Goal: Transaction & Acquisition: Subscribe to service/newsletter

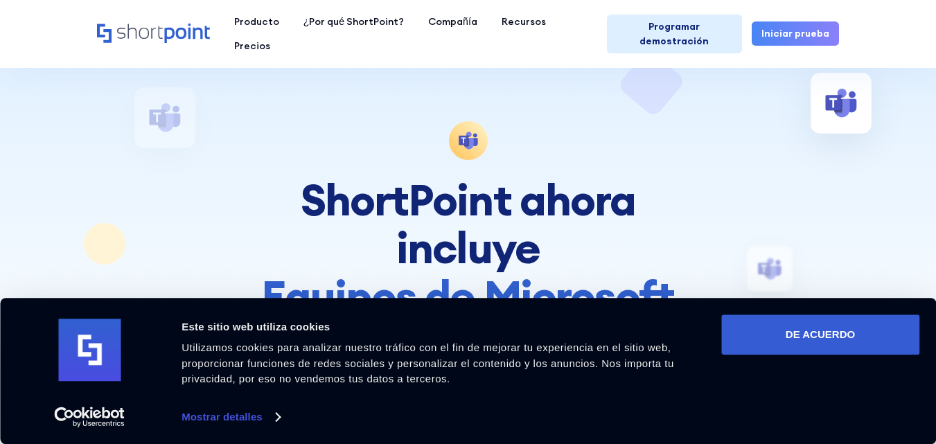
scroll to position [258, 0]
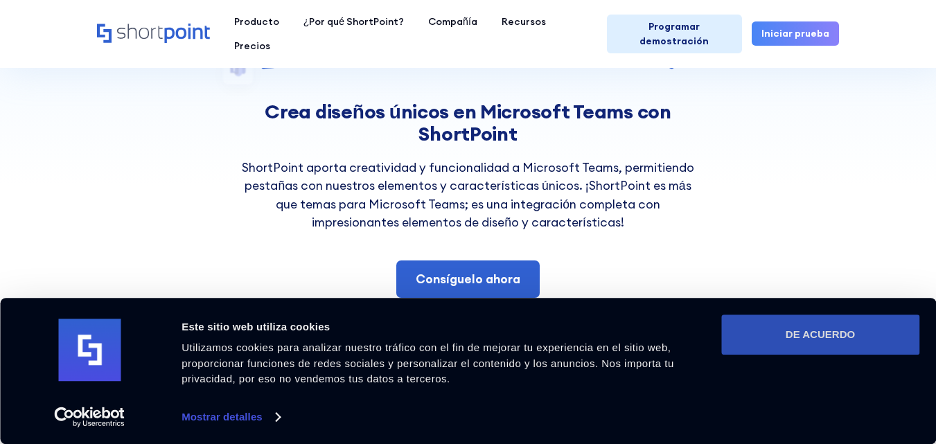
click at [815, 317] on button "DE ACUERDO" at bounding box center [820, 334] width 198 height 40
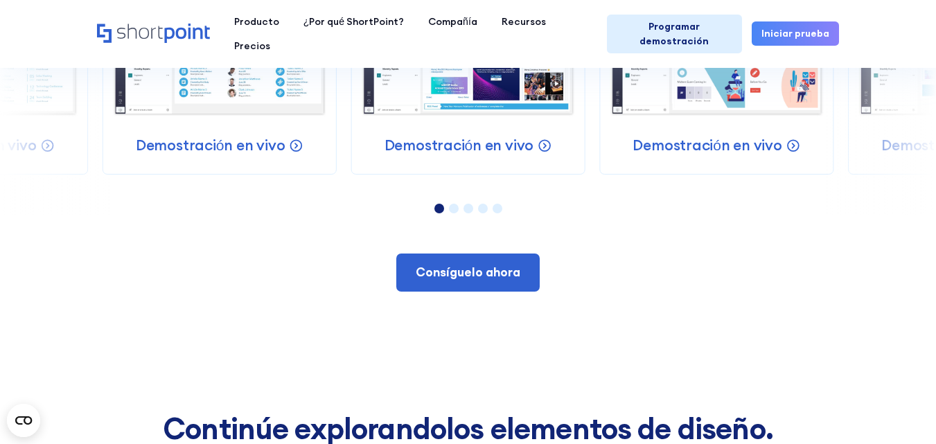
scroll to position [1807, 0]
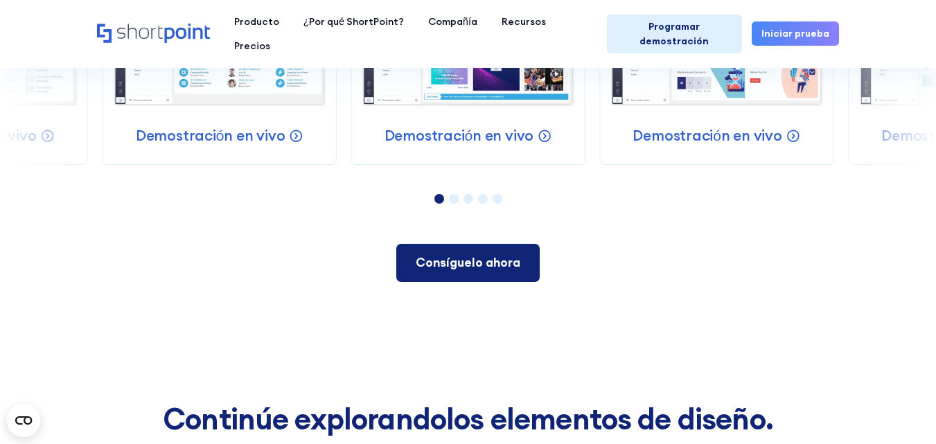
click at [475, 274] on link "Consíguelo ahora" at bounding box center [467, 262] width 143 height 37
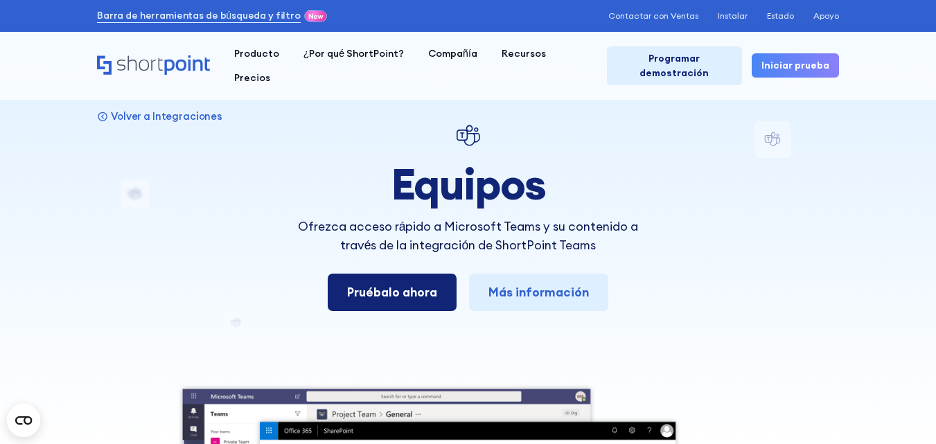
click at [403, 280] on link "Pruébalo ahora" at bounding box center [392, 292] width 129 height 37
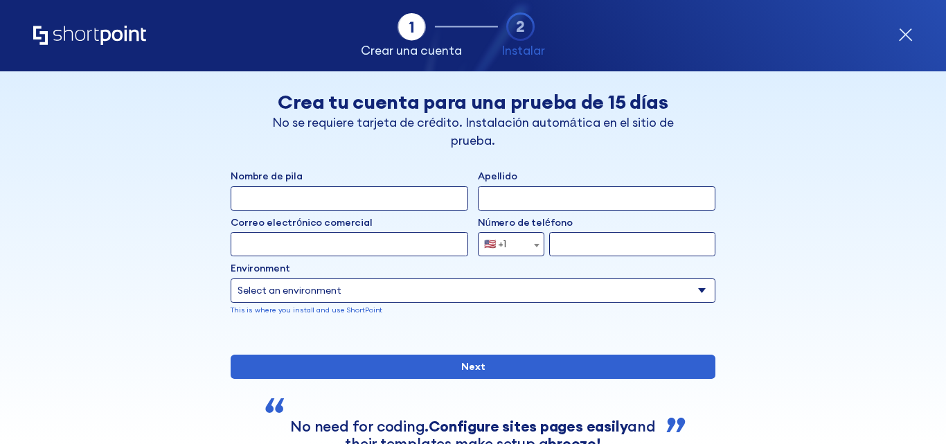
click at [743, 201] on div "Back Atrás Crea tu cuenta para una prueba de 15 días No se requiere tarjeta de …" at bounding box center [474, 288] width 742 height 434
